Goal: Information Seeking & Learning: Find specific fact

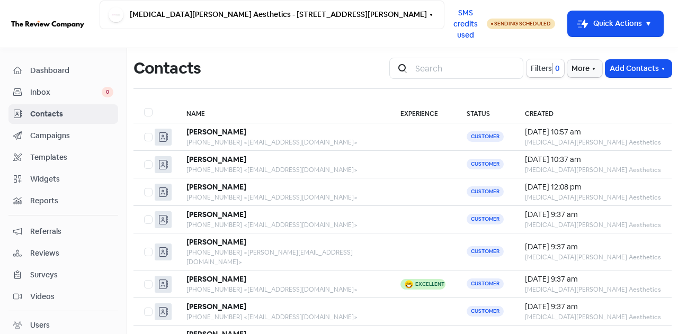
click at [52, 69] on span "Dashboard" at bounding box center [71, 70] width 83 height 11
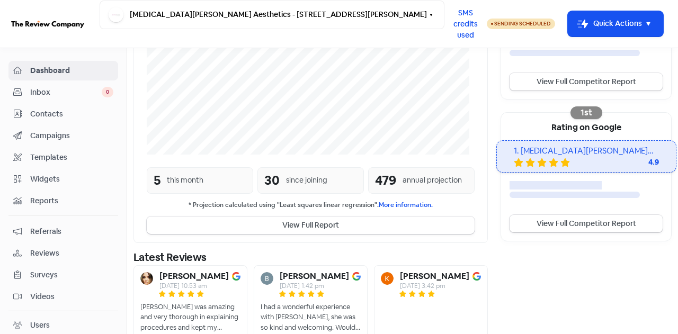
scroll to position [262, 0]
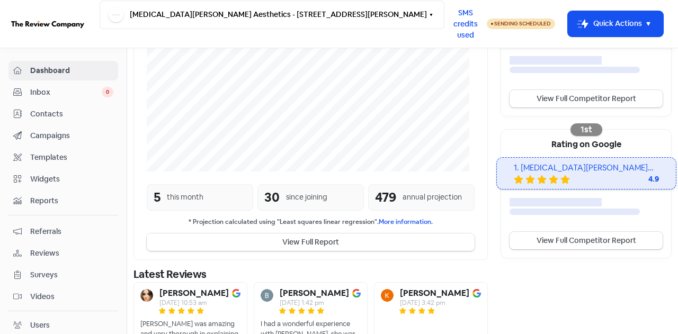
click at [313, 234] on button "View Full Report" at bounding box center [311, 242] width 328 height 17
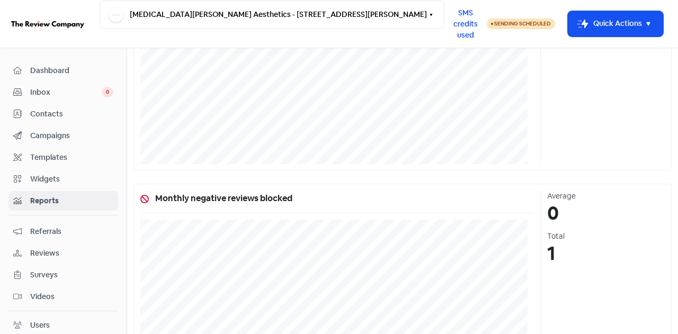
scroll to position [887, 0]
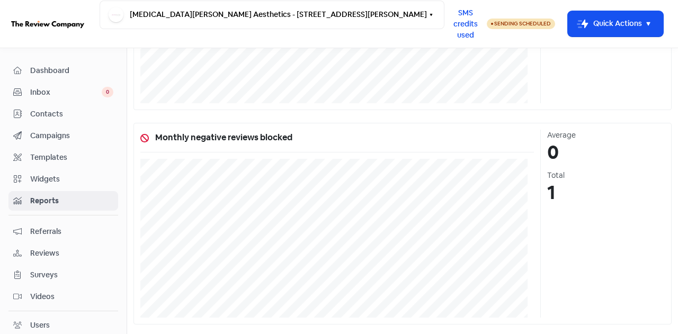
click at [60, 68] on span "Dashboard" at bounding box center [71, 70] width 83 height 11
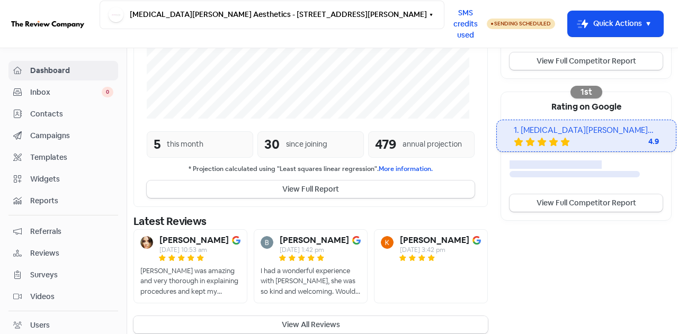
scroll to position [315, 0]
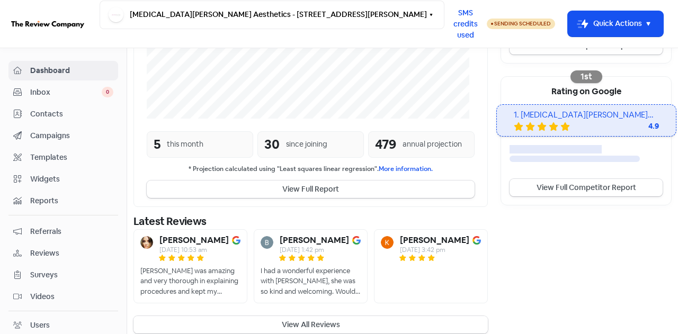
click at [299, 316] on button "View All Reviews" at bounding box center [310, 324] width 354 height 17
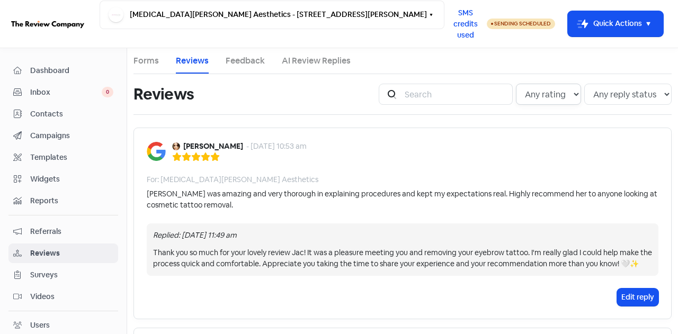
click at [562, 99] on select "Any rating 5 star 4 star 3 star 2 star 1 star" at bounding box center [548, 94] width 65 height 21
select select "5"
click at [516, 84] on select "Any rating 5 star 4 star 3 star 2 star 1 star" at bounding box center [548, 94] width 65 height 21
click at [38, 87] on span "Inbox" at bounding box center [66, 92] width 72 height 11
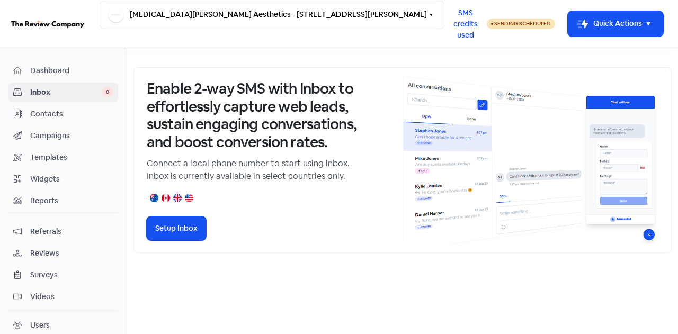
click at [53, 117] on span "Contacts" at bounding box center [71, 114] width 83 height 11
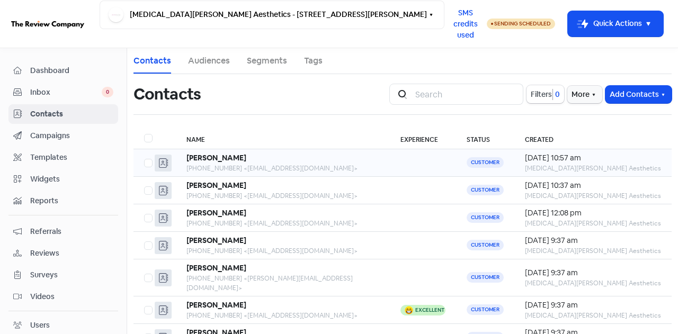
scroll to position [106, 0]
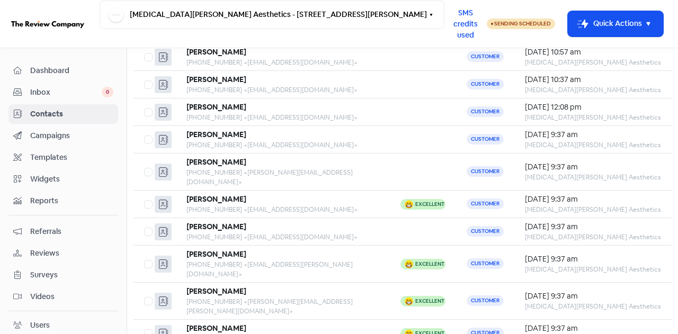
click at [51, 69] on span "Dashboard" at bounding box center [71, 70] width 83 height 11
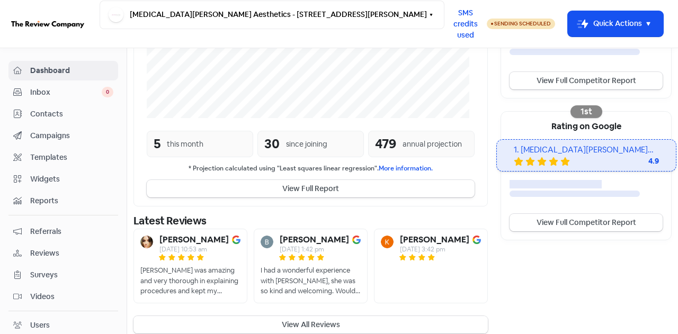
scroll to position [289, 0]
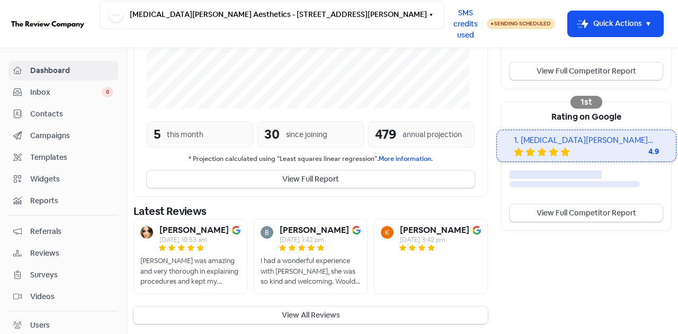
click at [321, 314] on button "View All Reviews" at bounding box center [310, 315] width 354 height 17
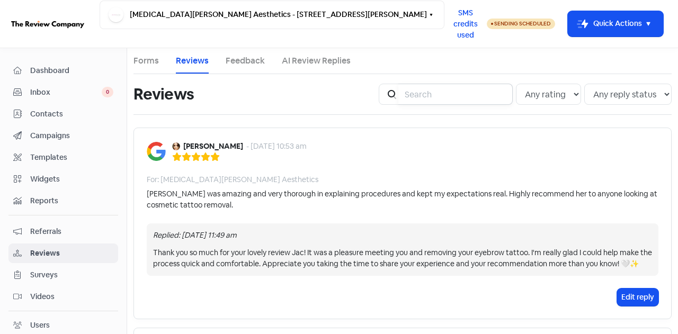
click at [421, 94] on input "search" at bounding box center [455, 94] width 114 height 21
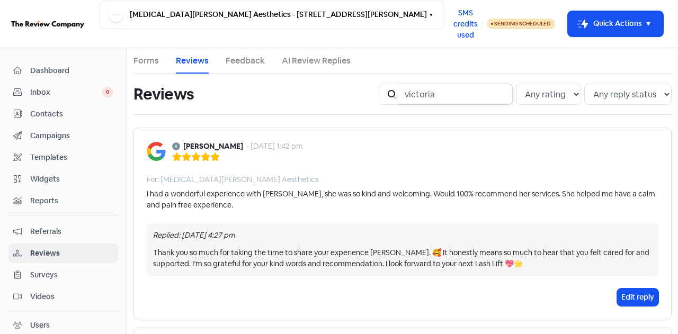
type input "victoria"
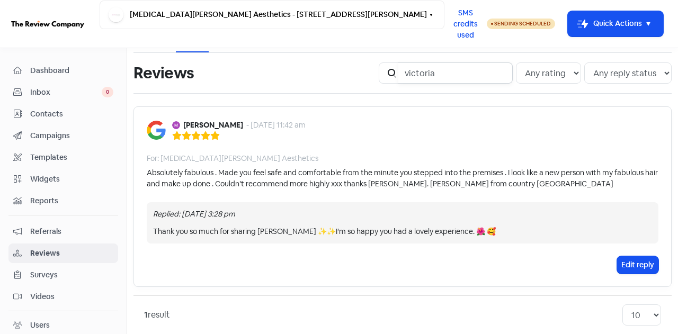
scroll to position [33, 0]
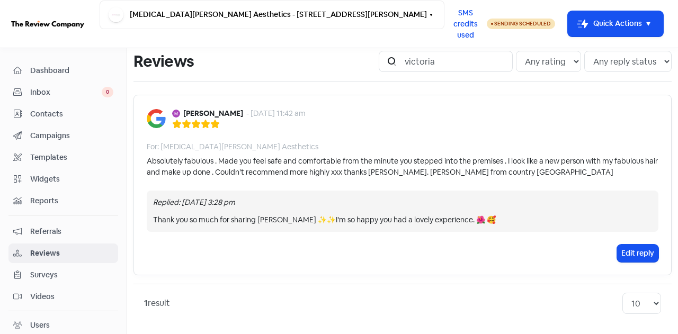
click at [43, 114] on span "Contacts" at bounding box center [71, 114] width 83 height 11
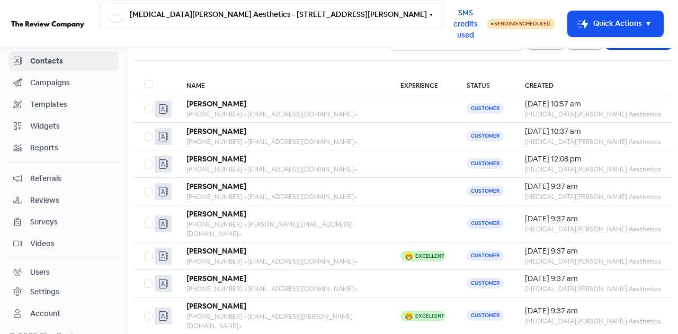
scroll to position [106, 0]
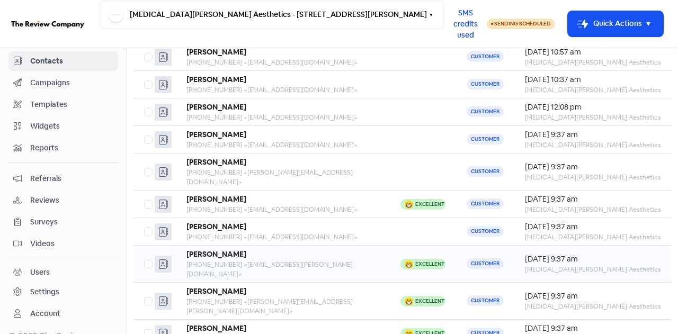
click at [249, 260] on div "[PHONE_NUMBER] <[EMAIL_ADDRESS][PERSON_NAME][DOMAIN_NAME]>" at bounding box center [282, 269] width 193 height 19
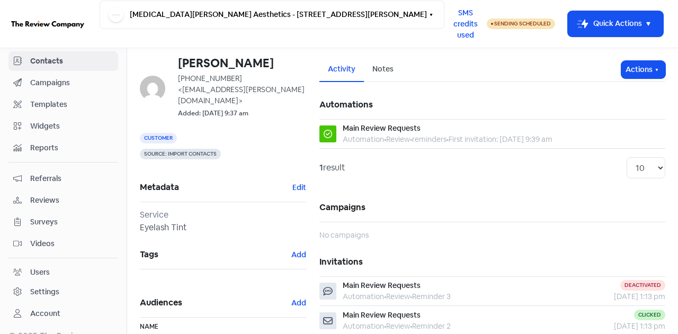
scroll to position [53, 0]
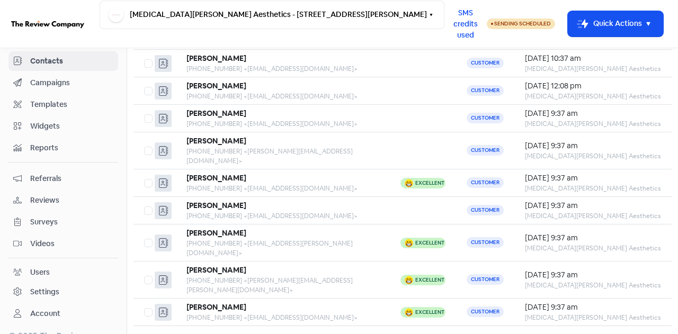
scroll to position [139, 0]
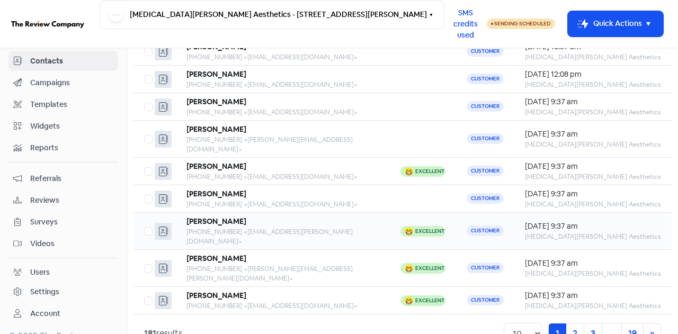
click at [514, 217] on td "Customer" at bounding box center [485, 231] width 58 height 37
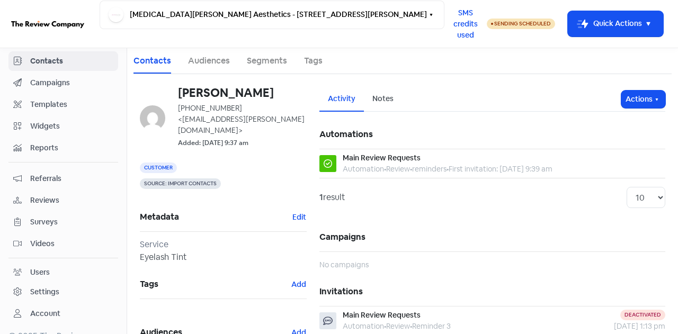
scroll to position [106, 0]
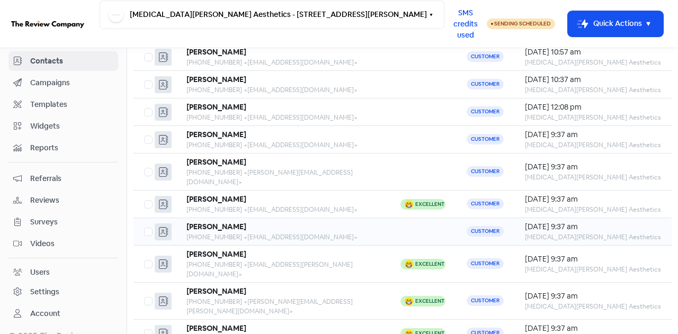
scroll to position [139, 0]
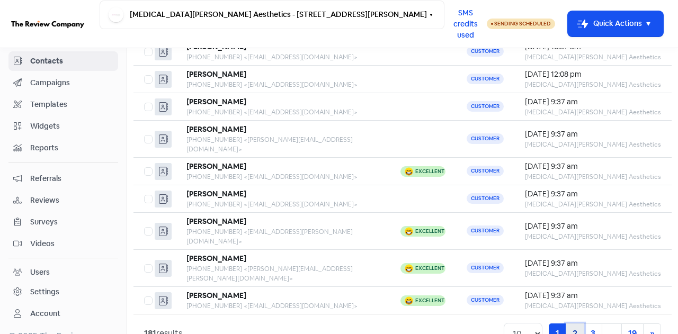
click at [566, 324] on link "2" at bounding box center [575, 334] width 19 height 20
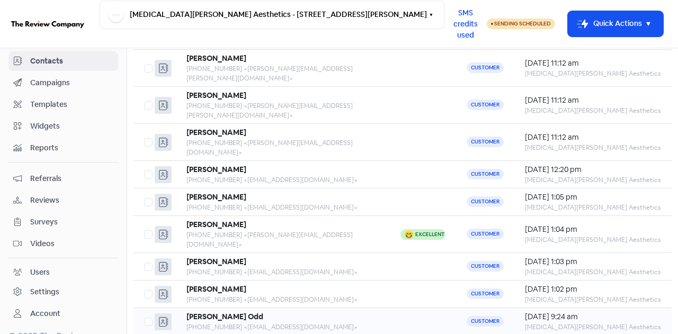
scroll to position [139, 0]
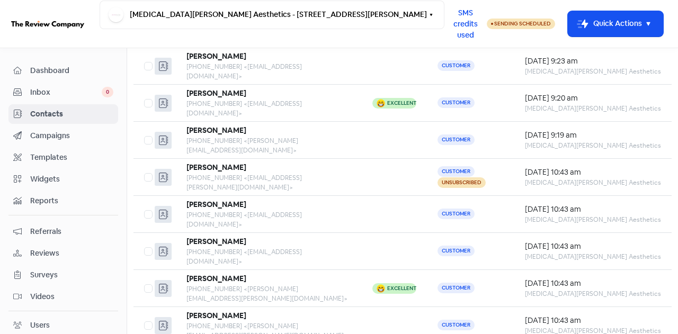
click at [51, 68] on span "Dashboard" at bounding box center [71, 70] width 83 height 11
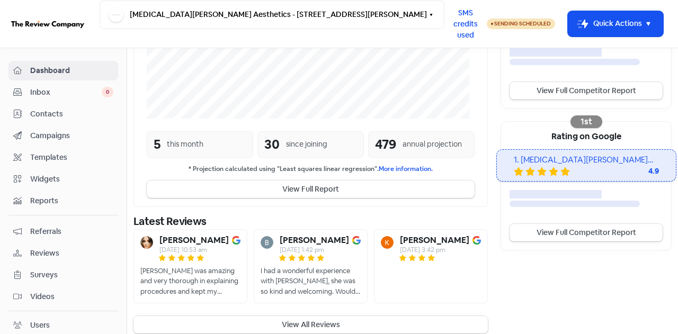
scroll to position [280, 0]
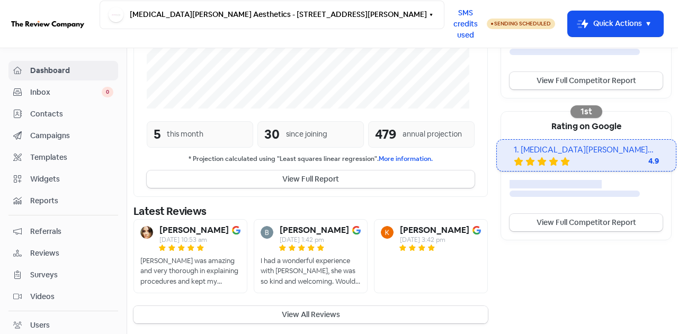
click at [327, 313] on button "View All Reviews" at bounding box center [310, 314] width 354 height 17
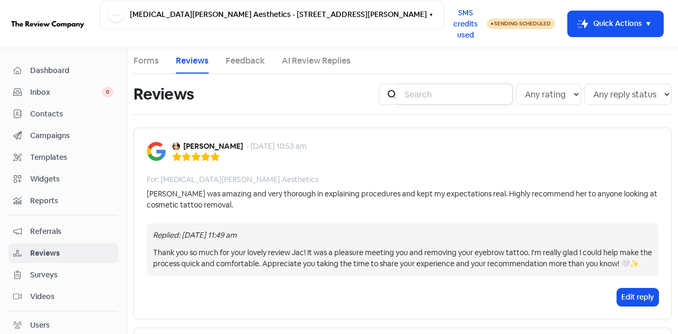
click at [412, 97] on input "search" at bounding box center [455, 94] width 114 height 21
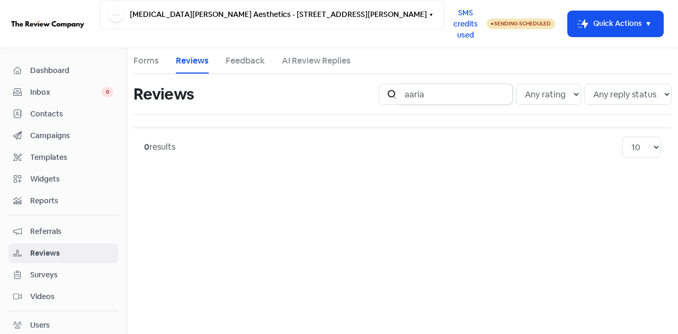
type input "aaria"
click at [52, 116] on span "Contacts" at bounding box center [71, 114] width 83 height 11
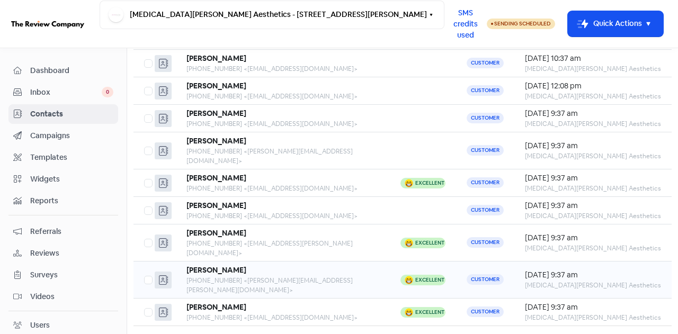
scroll to position [139, 0]
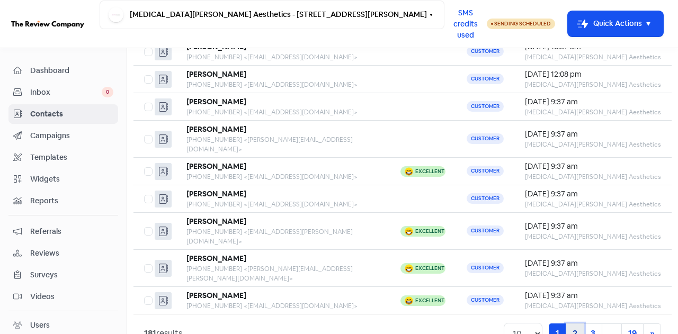
click at [571, 324] on link "2" at bounding box center [575, 334] width 19 height 20
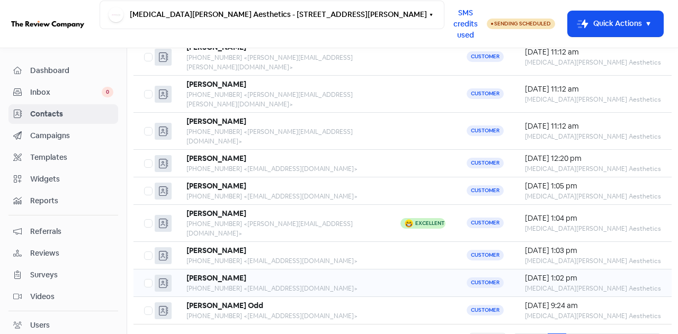
scroll to position [139, 0]
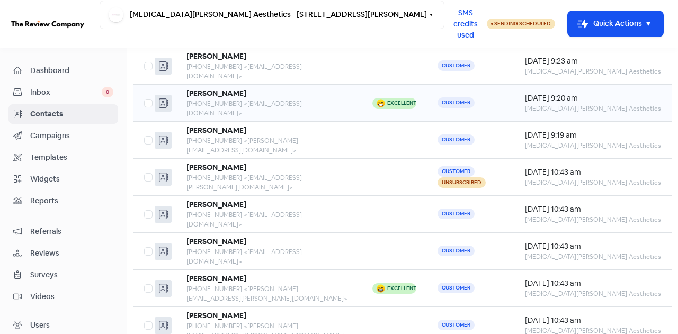
click at [336, 88] on div "Aaria Kingi" at bounding box center [268, 93] width 165 height 11
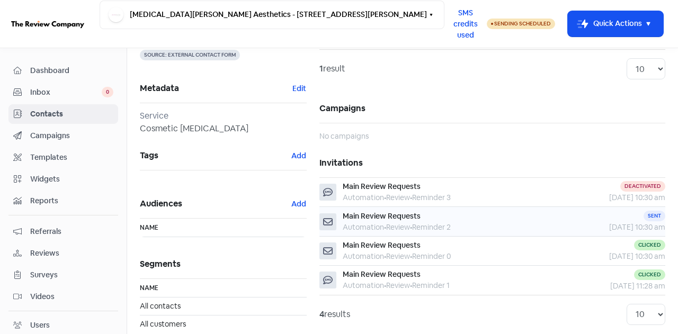
scroll to position [152, 0]
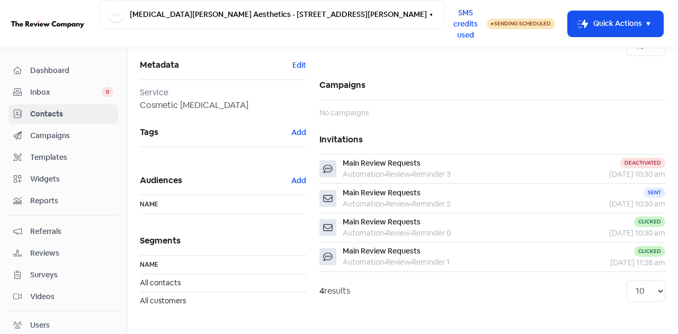
click at [32, 95] on span "Inbox" at bounding box center [66, 92] width 72 height 11
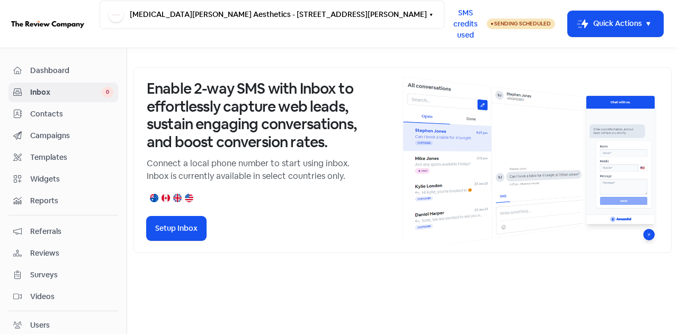
click at [46, 94] on span "Inbox" at bounding box center [66, 92] width 72 height 11
click at [39, 92] on span "Inbox" at bounding box center [66, 92] width 72 height 11
click at [49, 111] on span "Contacts" at bounding box center [71, 114] width 83 height 11
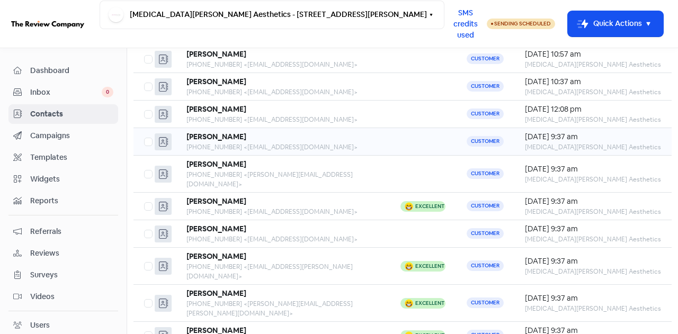
scroll to position [106, 0]
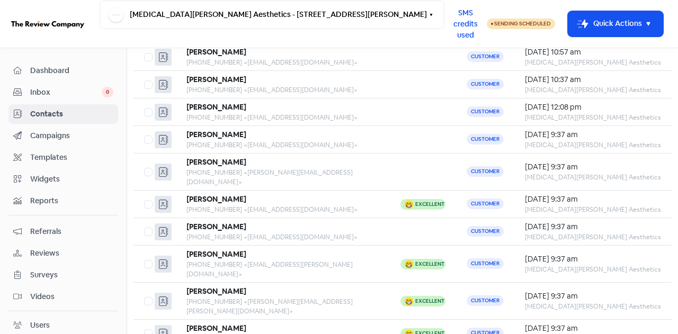
click at [57, 75] on span "Dashboard" at bounding box center [71, 70] width 83 height 11
